Goal: Check status: Check status

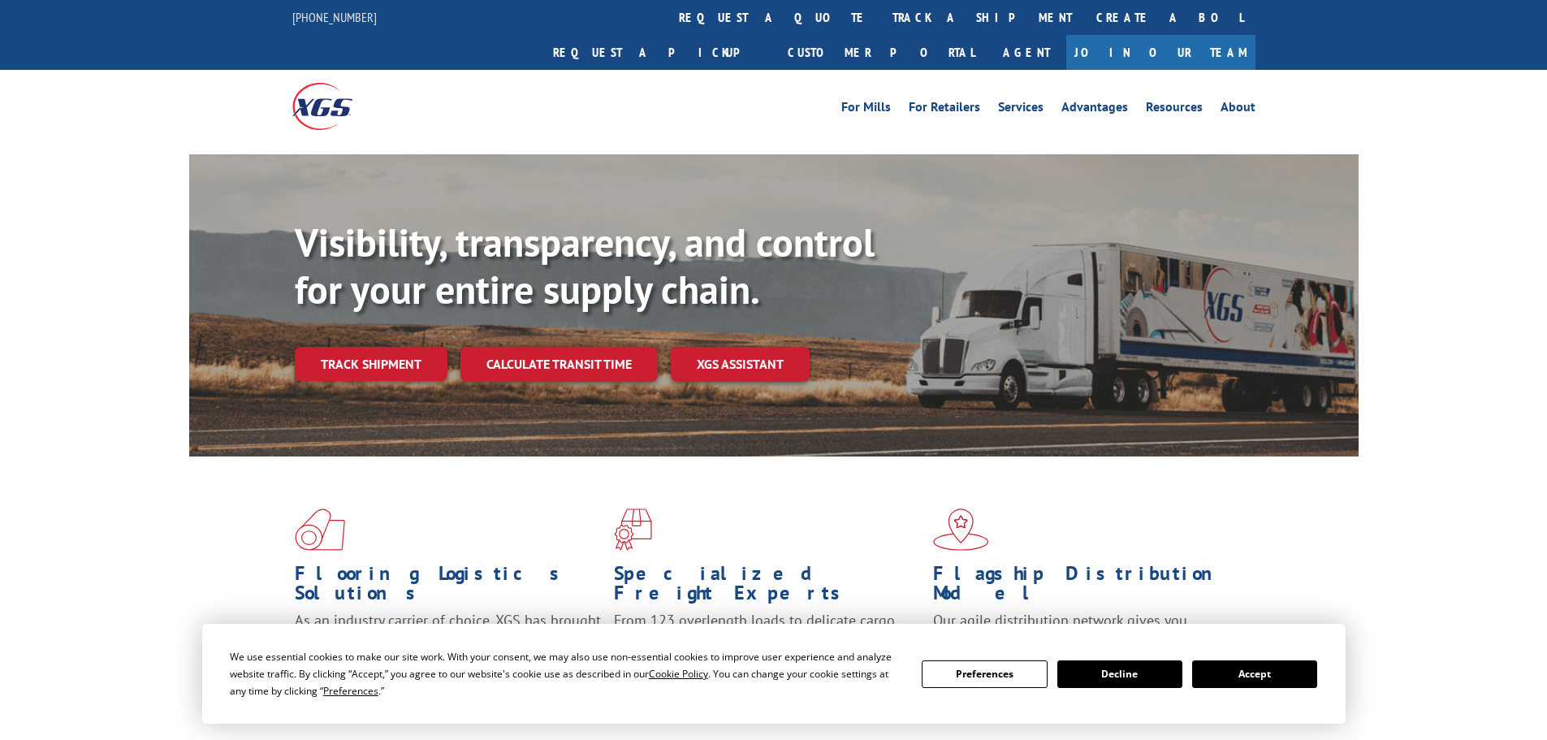
click at [1268, 667] on button "Accept" at bounding box center [1254, 674] width 125 height 28
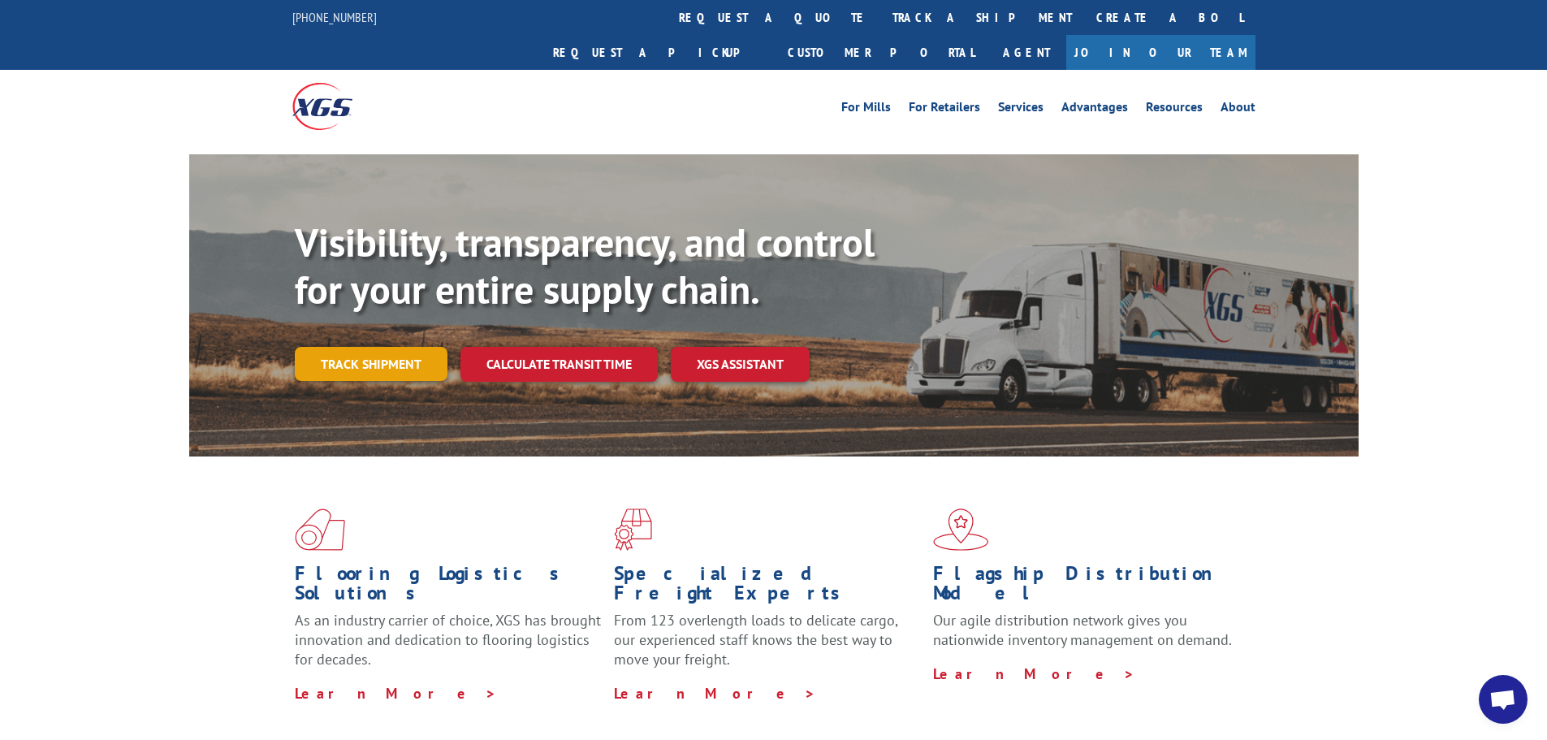
click at [364, 347] on link "Track shipment" at bounding box center [371, 364] width 153 height 34
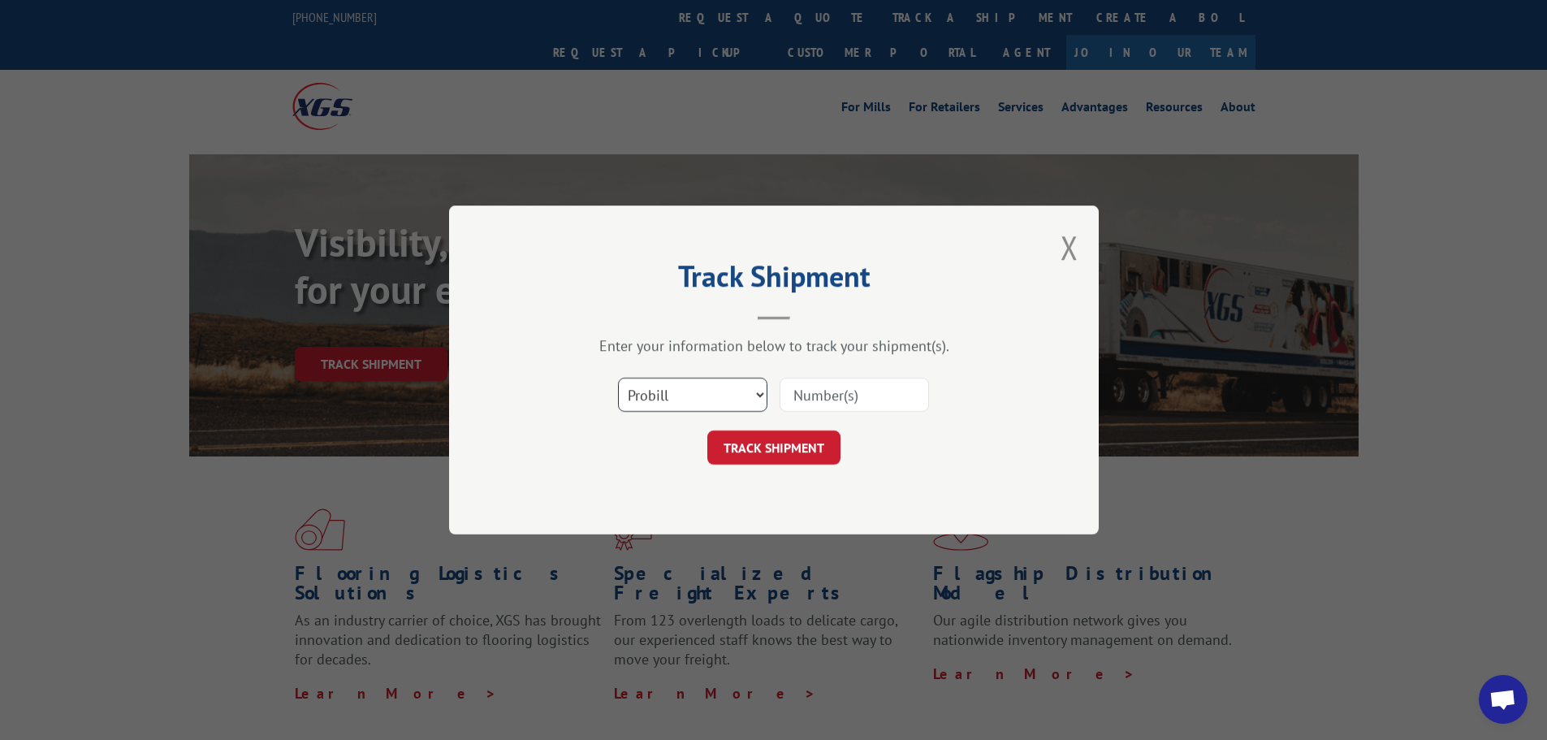
click at [671, 401] on select "Select category... Probill BOL PO" at bounding box center [692, 395] width 149 height 34
select select "bol"
click at [618, 378] on select "Select category... Probill BOL PO" at bounding box center [692, 395] width 149 height 34
click at [823, 394] on input at bounding box center [854, 395] width 149 height 34
paste input "416108"
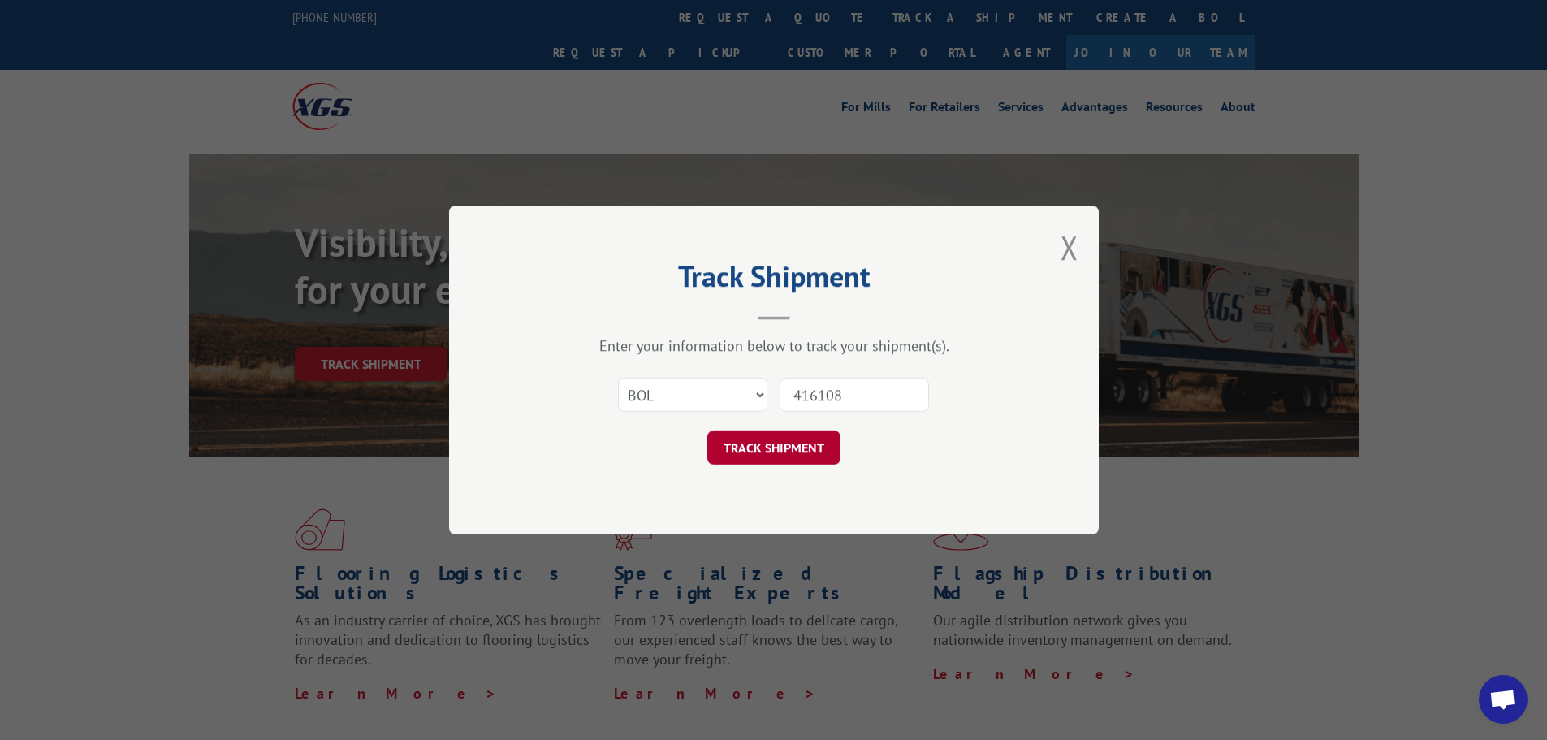
type input "416108"
click at [775, 447] on button "TRACK SHIPMENT" at bounding box center [773, 447] width 133 height 34
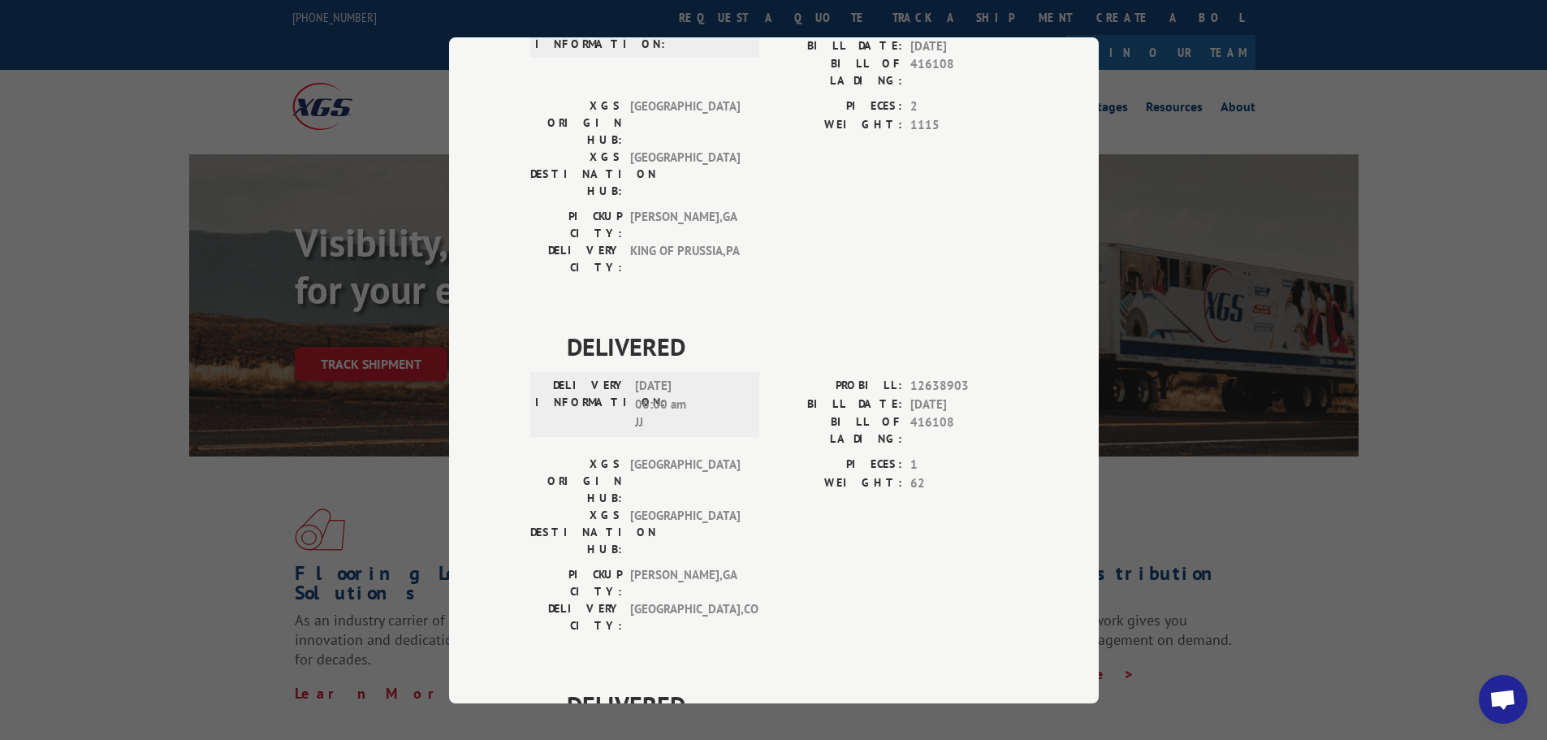
scroll to position [384, 0]
